Goal: Information Seeking & Learning: Learn about a topic

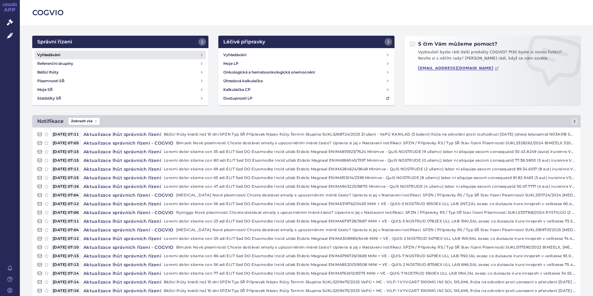
click at [44, 53] on h4 "Vyhledávání" at bounding box center [48, 55] width 23 height 6
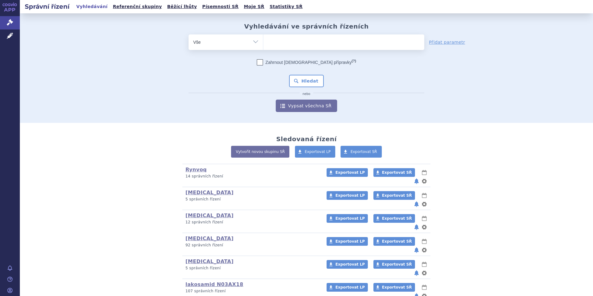
click at [270, 44] on ul at bounding box center [343, 40] width 161 height 13
click at [263, 44] on select at bounding box center [263, 42] width 0 height 16
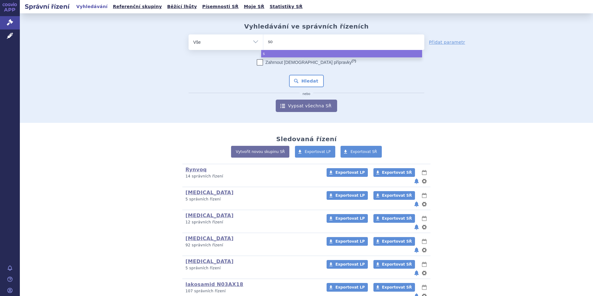
type input "sol"
type input "soli"
type input "solir"
type input "soliri"
type input "[MEDICAL_DATA]"
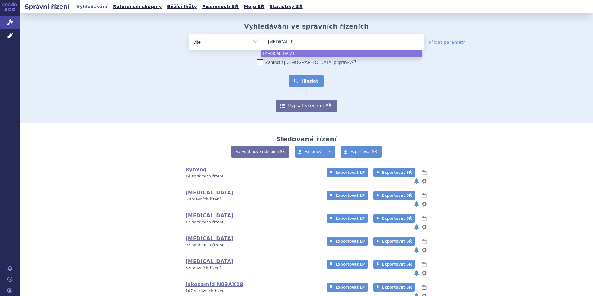
select select "soliris"
click at [312, 80] on button "Hledat" at bounding box center [306, 81] width 35 height 12
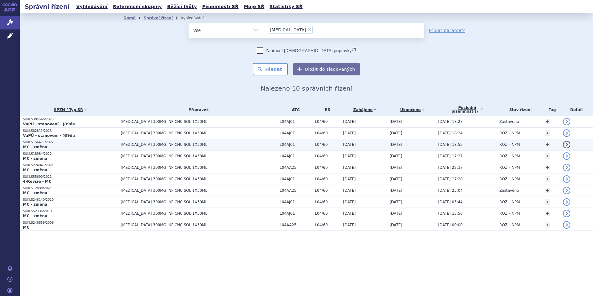
click at [34, 146] on strong "MC - změna" at bounding box center [35, 147] width 24 height 4
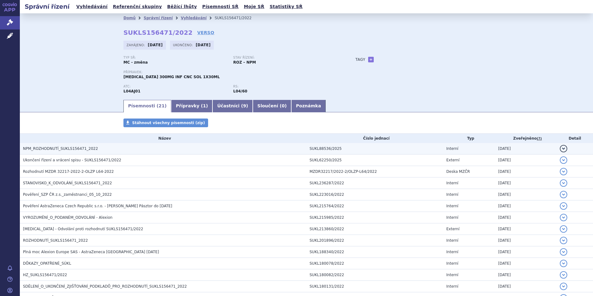
click at [51, 148] on span "NPM_ROZHODNUTÍ_SUKLS156471_2022" at bounding box center [60, 148] width 75 height 4
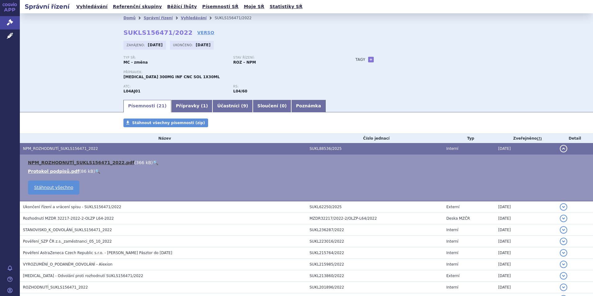
click at [52, 161] on link "NPM_ROZHODNUTÍ_SUKLS156471_2022.pdf" at bounding box center [81, 162] width 106 height 5
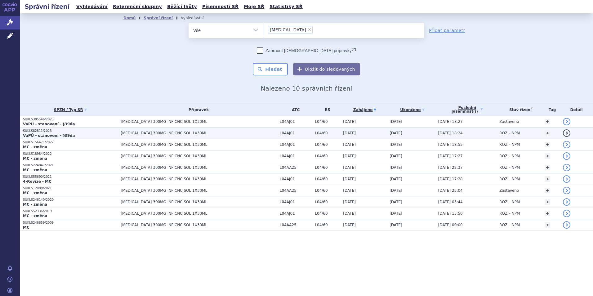
click at [47, 133] on strong "VaPÚ - stanovení - §39da" at bounding box center [49, 135] width 52 height 4
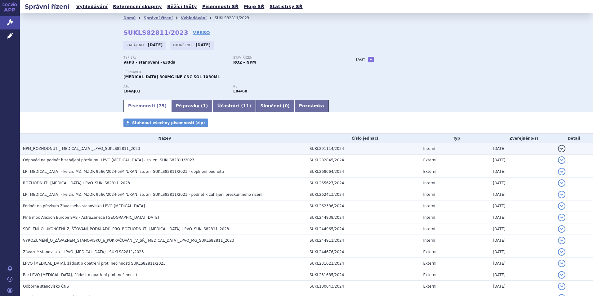
click at [55, 150] on span "NPM_ROZHODNUTÍ_SOLIRIS_LPVO_SUKLS82811_2023" at bounding box center [81, 148] width 117 height 4
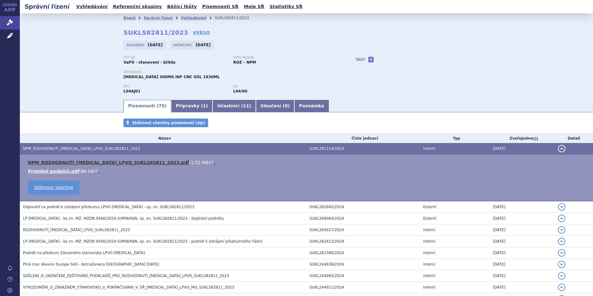
click at [65, 163] on link "NPM_ROZHODNUTÍ_SOLIRIS_LPVO_SUKLS82811_2023.pdf" at bounding box center [108, 162] width 161 height 5
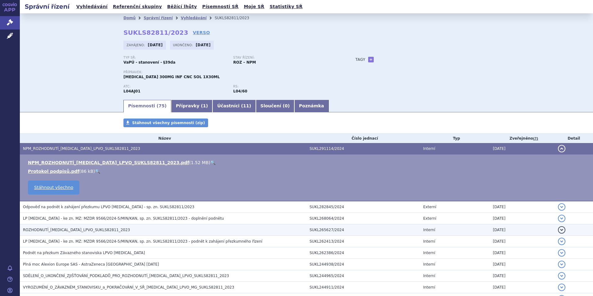
scroll to position [31, 0]
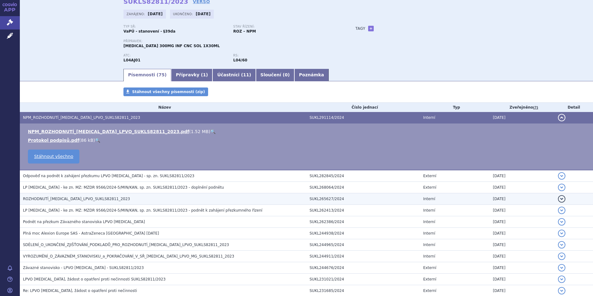
click at [57, 199] on span "ROZHODNUTÍ_SOLIRIS_LPVO_SUKLS82811_2023" at bounding box center [76, 199] width 107 height 4
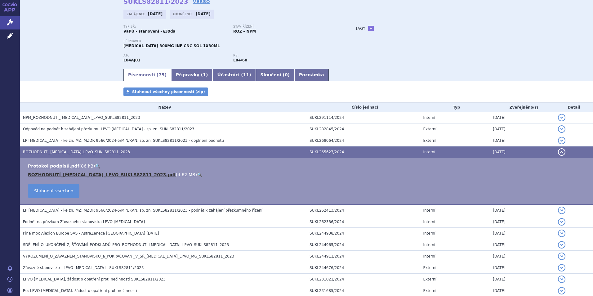
click at [65, 173] on link "ROZHODNUTÍ_SOLIRIS_LPVO_SUKLS82811_2023.pdf" at bounding box center [102, 174] width 148 height 5
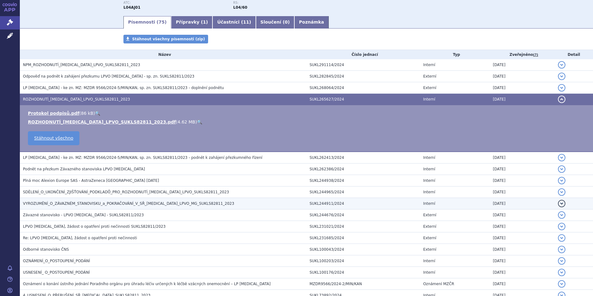
scroll to position [93, 0]
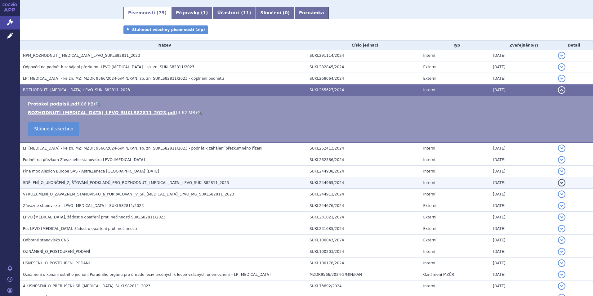
click at [88, 183] on span "SDĚLENÍ_O_UKONČENÍ_ZJIŠŤOVÁNÍ_PODKLADŮ_PRO_ROZHODNUTÍ_SOLIRIS_LPVO_SUKLS82811_2…" at bounding box center [126, 183] width 206 height 4
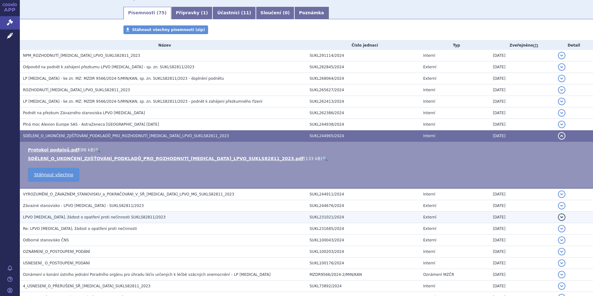
click at [51, 218] on span "LPVO Soliris, žádost o opatření proti nečinnosti SUKLS82811/2023" at bounding box center [94, 217] width 143 height 4
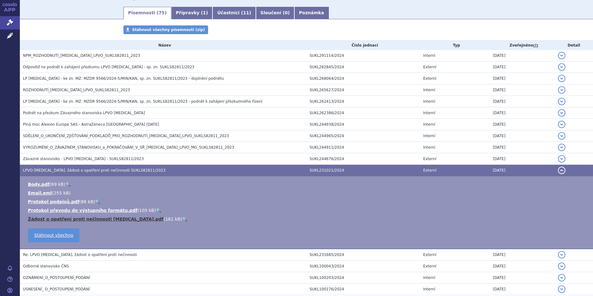
click at [55, 219] on link "Žádost o opatření proti nečinnosti SOLIRIS.pdf" at bounding box center [96, 219] width 136 height 5
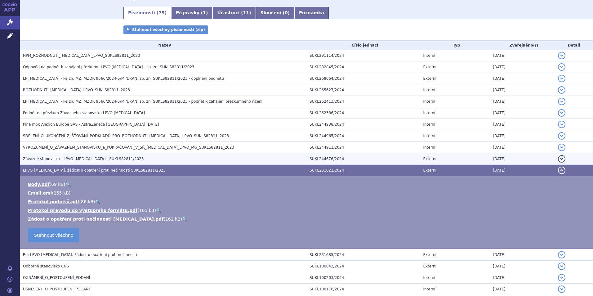
click at [43, 159] on span "Závazné stanovisko - LPVO SOLIRIS - SUKLS82811/2023" at bounding box center [83, 159] width 121 height 4
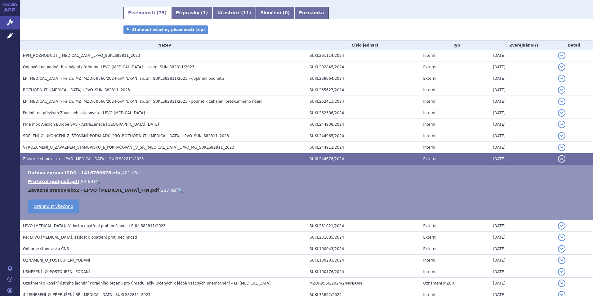
click at [55, 190] on link "Závazné stanovisko2 - LPVO SOLIRIS_FIN.pdf" at bounding box center [93, 190] width 131 height 5
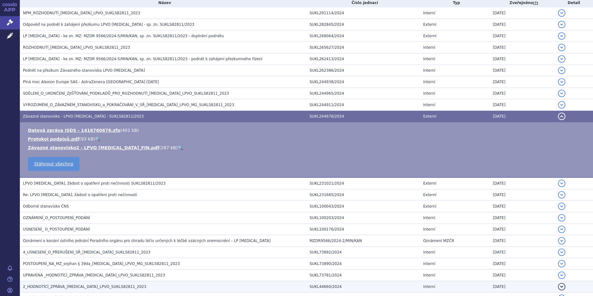
scroll to position [56, 0]
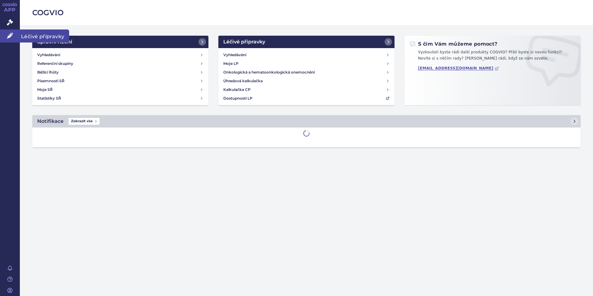
click at [10, 35] on icon at bounding box center [10, 36] width 6 height 6
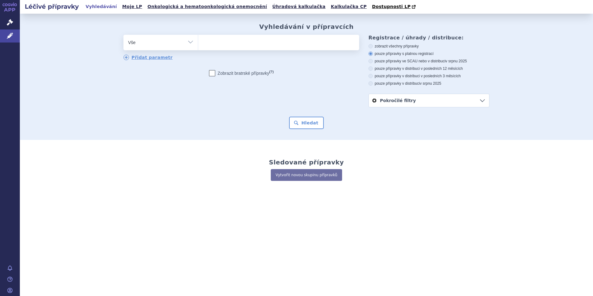
click at [216, 47] on ul at bounding box center [278, 41] width 161 height 13
click at [198, 47] on select at bounding box center [198, 42] width 0 height 16
type input "Ul"
type input "Ult"
type input "Ulto"
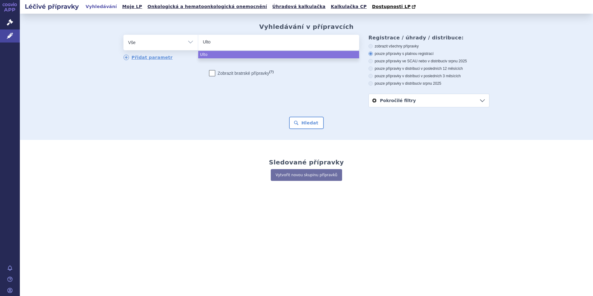
type input "Ultom"
type input "Ultomi"
type input "Ultomir"
type input "Ultomiri"
type input "[MEDICAL_DATA]"
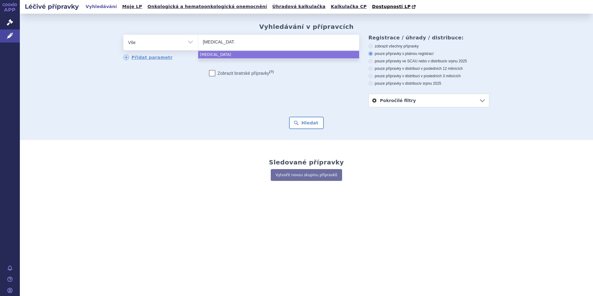
select select "[MEDICAL_DATA]"
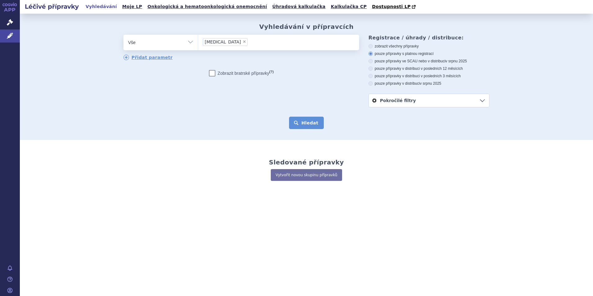
click at [305, 124] on button "Hledat" at bounding box center [306, 123] width 35 height 12
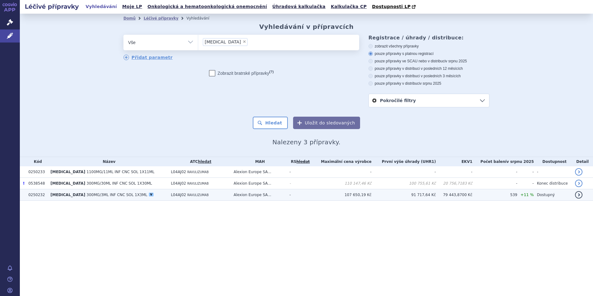
click at [36, 196] on td "0250232" at bounding box center [36, 194] width 22 height 11
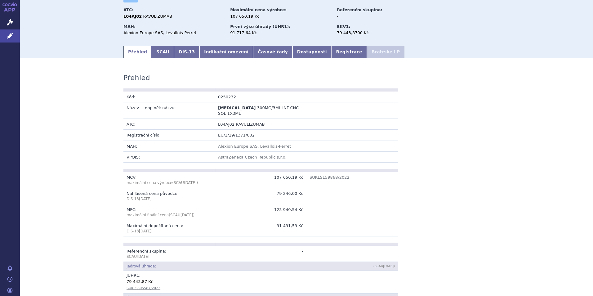
scroll to position [62, 0]
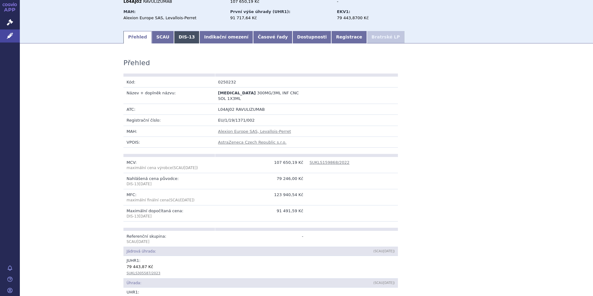
click at [175, 38] on link "DIS-13" at bounding box center [186, 37] width 25 height 12
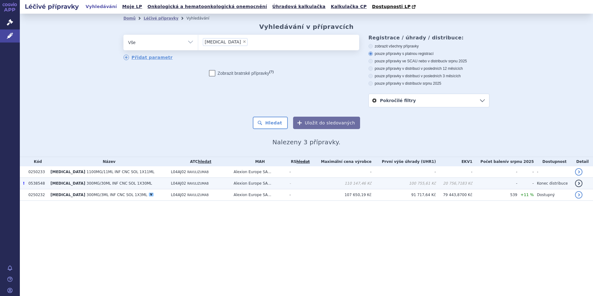
click at [63, 185] on span "[MEDICAL_DATA]" at bounding box center [68, 183] width 35 height 4
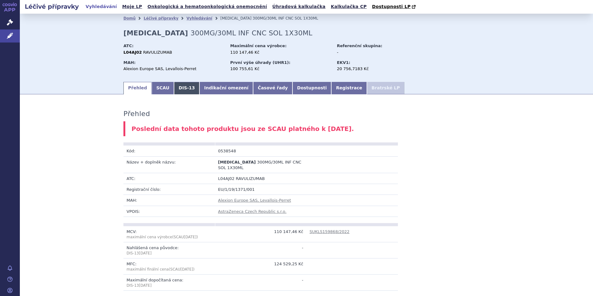
click at [174, 90] on link "DIS-13" at bounding box center [186, 88] width 25 height 12
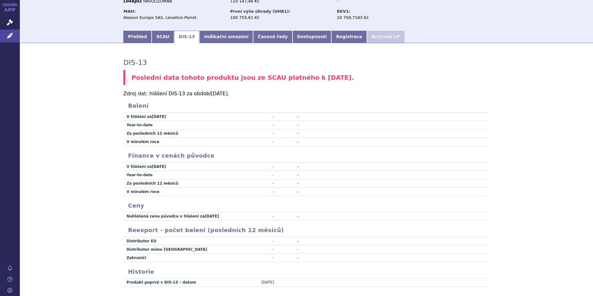
scroll to position [62, 0]
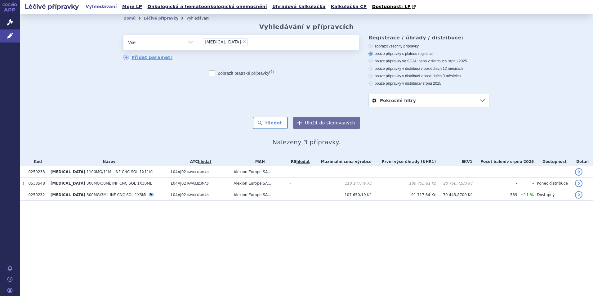
click at [243, 43] on span "×" at bounding box center [245, 42] width 4 height 4
click at [198, 44] on select "[MEDICAL_DATA]" at bounding box center [198, 42] width 0 height 16
select select
click at [220, 43] on ul at bounding box center [278, 41] width 161 height 13
click at [198, 43] on select "[MEDICAL_DATA]" at bounding box center [198, 42] width 0 height 16
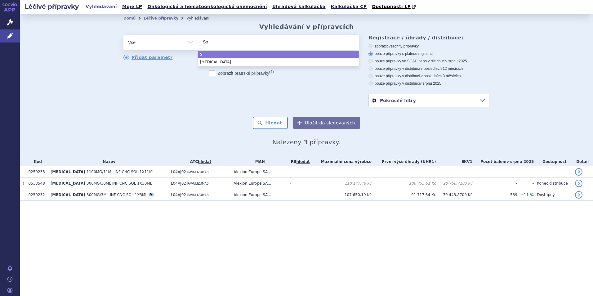
type input "Sol"
type input "Soli"
type input "Solir"
type input "Soliri"
type input "Soliris"
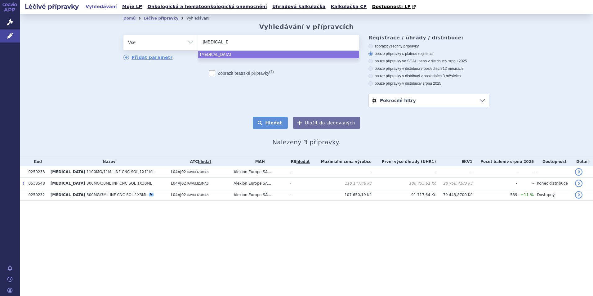
select select "Soliris"
click at [281, 126] on button "Hledat" at bounding box center [270, 123] width 35 height 12
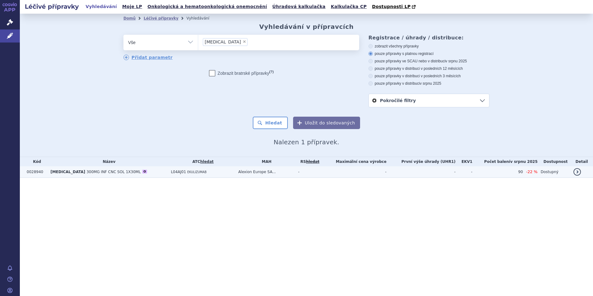
click at [87, 172] on span "300MG INF CNC SOL 1X30ML" at bounding box center [114, 172] width 54 height 4
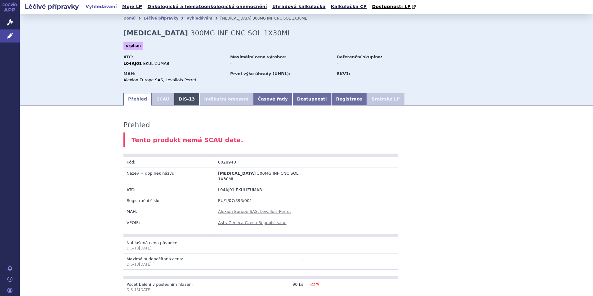
click at [181, 98] on link "DIS-13" at bounding box center [186, 99] width 25 height 12
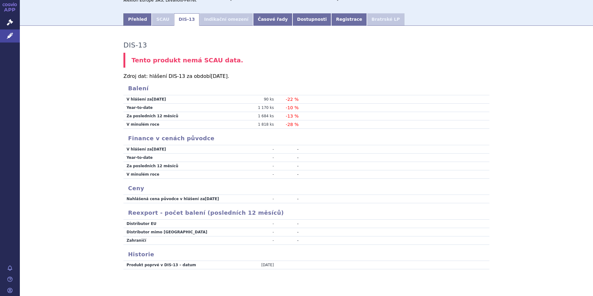
scroll to position [91, 0]
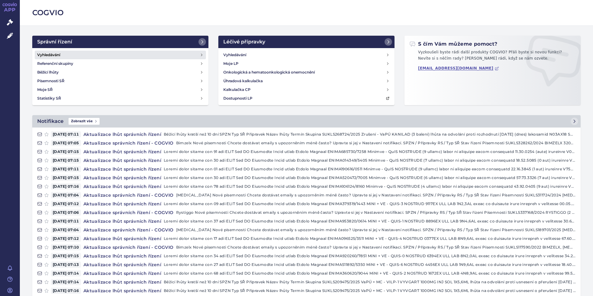
click at [48, 54] on h4 "Vyhledávání" at bounding box center [48, 55] width 23 height 6
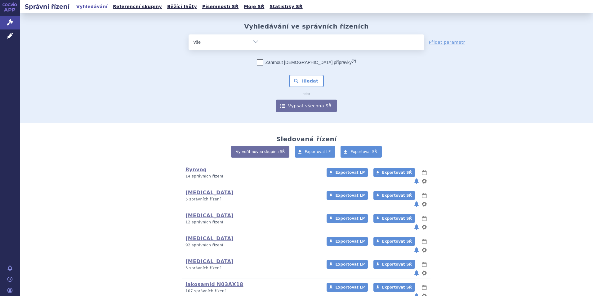
scroll to position [93, 0]
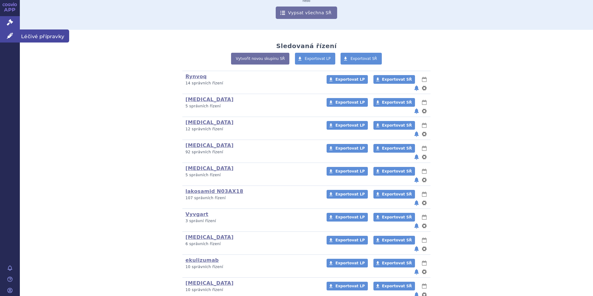
click at [9, 31] on link "Léčivé přípravky" at bounding box center [10, 35] width 20 height 13
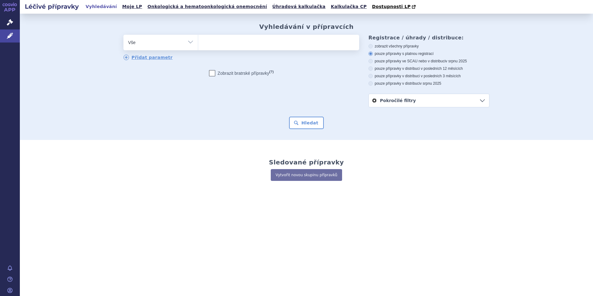
click at [247, 43] on ul at bounding box center [278, 41] width 161 height 13
click at [198, 43] on select at bounding box center [198, 42] width 0 height 16
type input "Vy"
type input "Vyv"
type input "Vyvg"
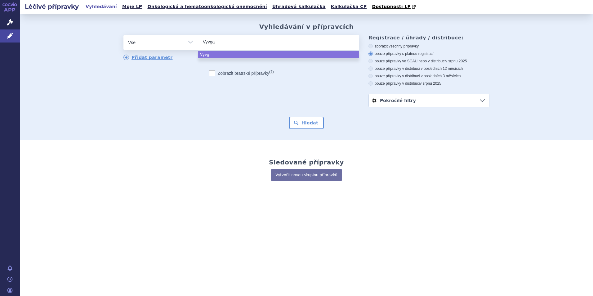
type input "Vyvgar"
type input "Vyvgart"
select select "Vyvgart"
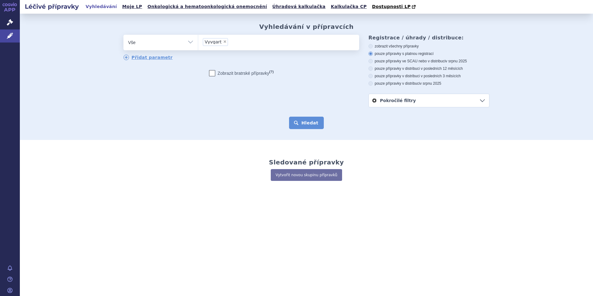
click at [314, 119] on button "Hledat" at bounding box center [306, 123] width 35 height 12
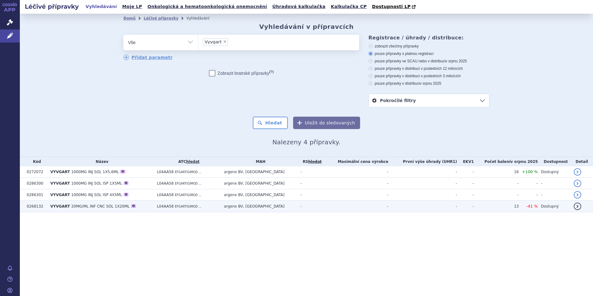
click at [71, 207] on span "20MG/ML INF CNC SOL 1X20ML" at bounding box center [100, 206] width 58 height 4
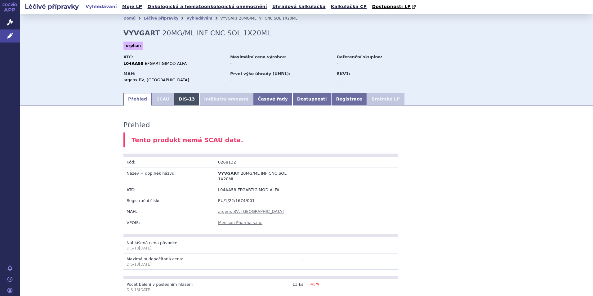
click at [180, 98] on link "DIS-13" at bounding box center [186, 99] width 25 height 12
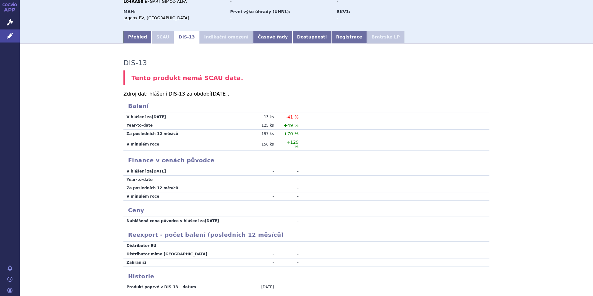
scroll to position [91, 0]
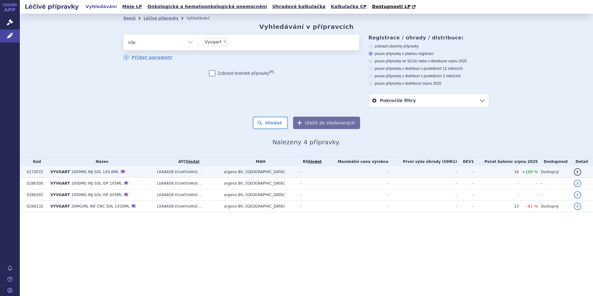
click at [74, 170] on span "1000MG INJ SOL 1X5,6ML" at bounding box center [94, 172] width 47 height 4
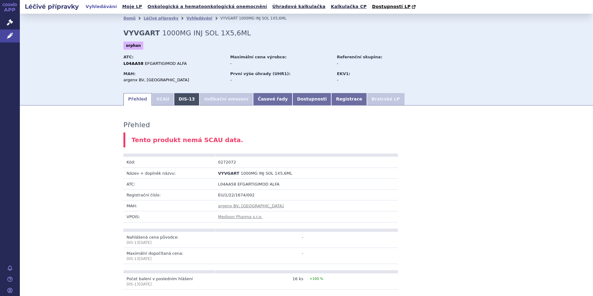
click at [176, 100] on link "DIS-13" at bounding box center [186, 99] width 25 height 12
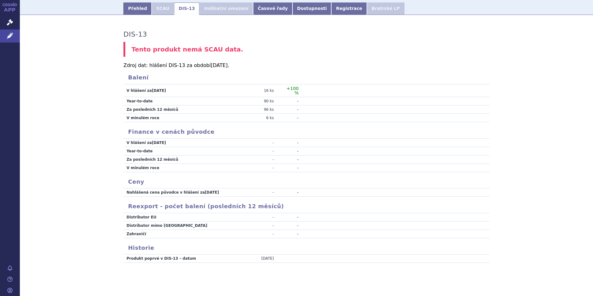
scroll to position [91, 0]
click at [8, 21] on icon at bounding box center [10, 22] width 6 height 6
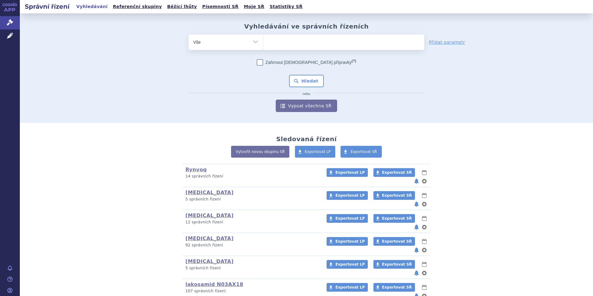
scroll to position [186, 0]
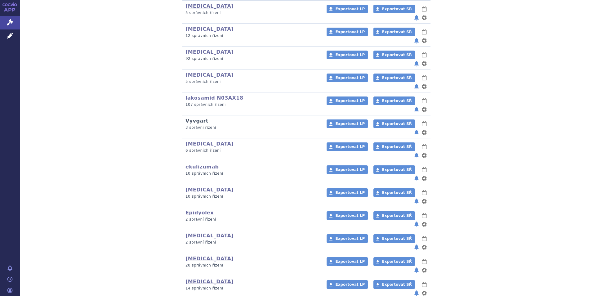
click at [190, 118] on link "Vyvgart" at bounding box center [197, 121] width 23 height 6
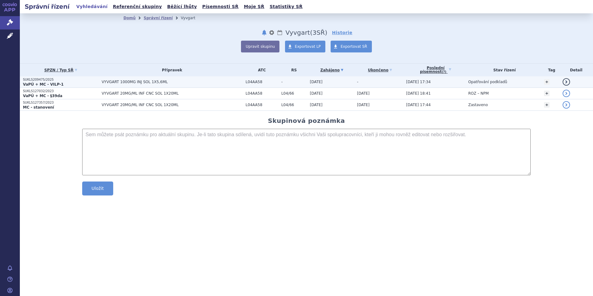
click at [47, 84] on strong "VaPÚ + MC - VILP-1" at bounding box center [43, 84] width 41 height 4
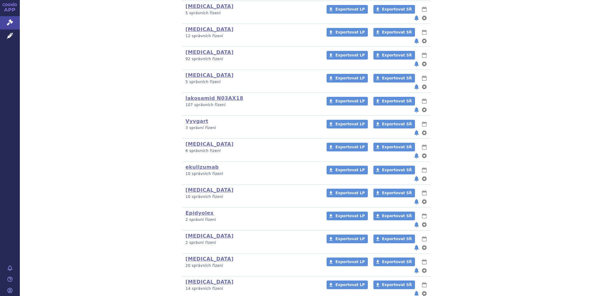
scroll to position [186, 0]
click at [190, 141] on link "[MEDICAL_DATA]" at bounding box center [210, 144] width 48 height 6
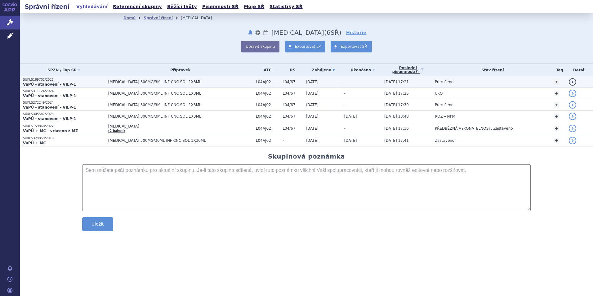
click at [39, 81] on p "SUKLS189701/2025" at bounding box center [64, 80] width 82 height 4
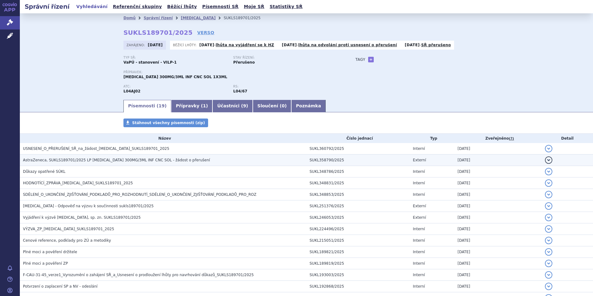
click at [65, 160] on span "AstraZeneca, SUKLS189701/2025 LP Ultomiris 300MG/3ML INF CNC SOL - žádost o pře…" at bounding box center [116, 160] width 187 height 4
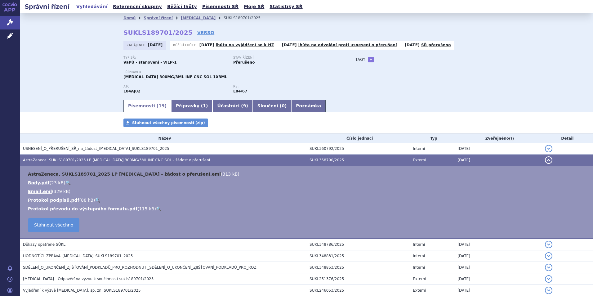
click at [75, 174] on link "AstraZeneca, SUKLS189701_2025 LP Ultomiris - žádost o přerušení.eml" at bounding box center [124, 174] width 193 height 5
drag, startPoint x: 365, startPoint y: 17, endPoint x: 296, endPoint y: 7, distance: 69.9
click at [365, 17] on ul "Domů Správní řízení Ultomiris SUKLS189701/2025" at bounding box center [306, 17] width 366 height 9
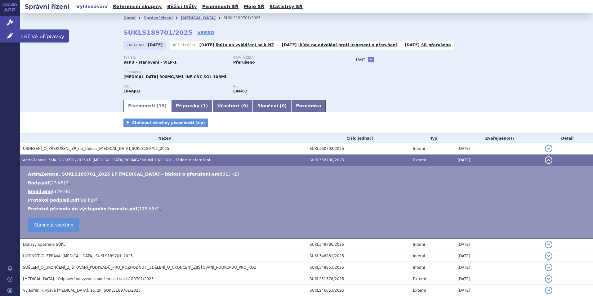
click at [10, 36] on icon at bounding box center [10, 36] width 6 height 6
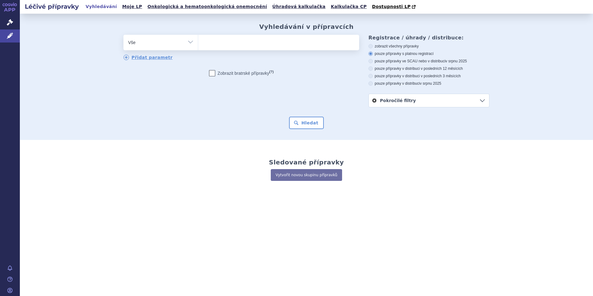
click at [217, 45] on ul at bounding box center [278, 41] width 161 height 13
click at [198, 45] on select at bounding box center [198, 42] width 0 height 16
type input "Vyv"
type input "Vyvg"
type input "Vyvgar"
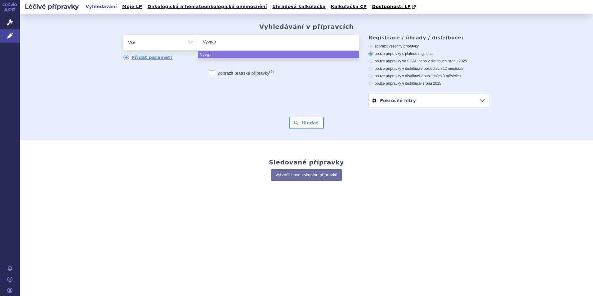
type input "Vyvgart"
select select "Vyvgart"
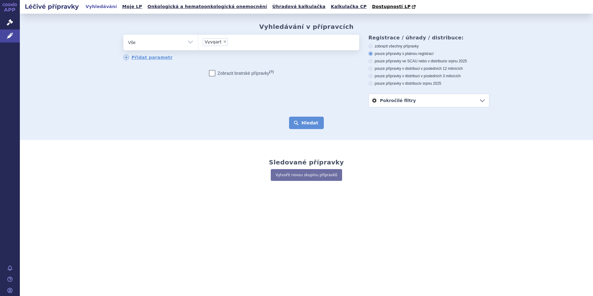
click at [306, 123] on button "Hledat" at bounding box center [306, 123] width 35 height 12
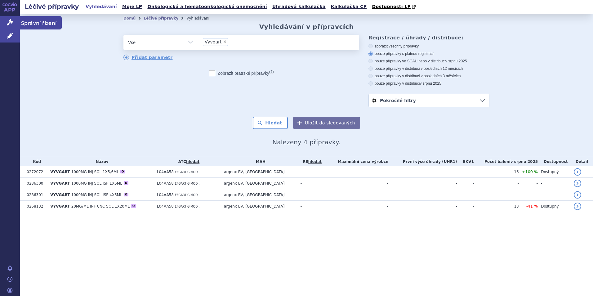
click at [11, 23] on icon at bounding box center [10, 22] width 6 height 6
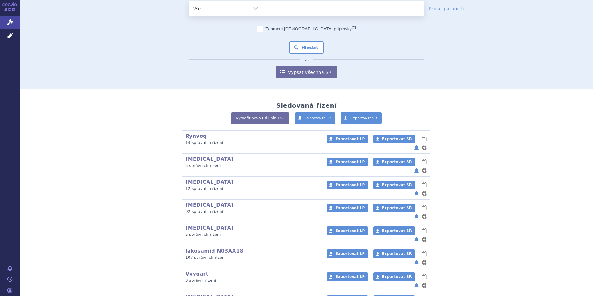
scroll to position [62, 0]
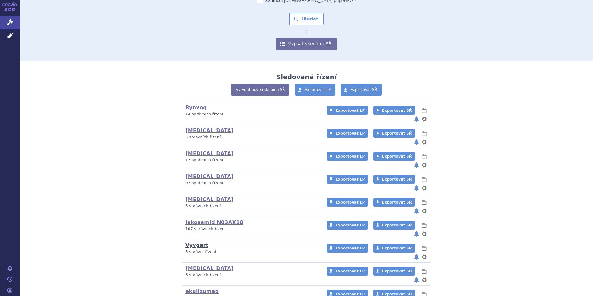
click at [193, 242] on link "Vyvgart" at bounding box center [197, 245] width 23 height 6
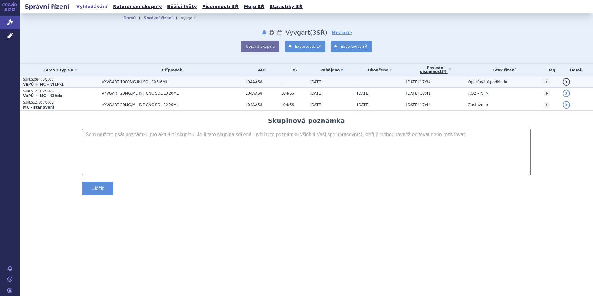
click at [42, 83] on strong "VaPÚ + MC - VILP-1" at bounding box center [43, 84] width 41 height 4
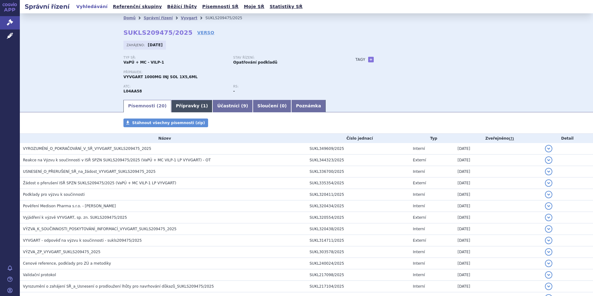
click at [176, 108] on link "Přípravky ( 1 )" at bounding box center [191, 106] width 41 height 12
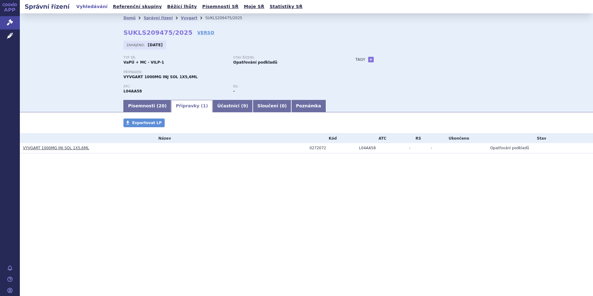
click at [68, 148] on link "VYVGART 1000MG INJ SOL 1X5,6ML" at bounding box center [56, 148] width 66 height 4
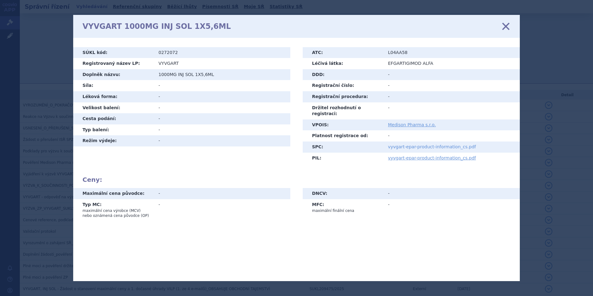
click at [418, 144] on link "vyvgart-epar-product-information_cs.pdf" at bounding box center [432, 146] width 88 height 5
